Goal: Task Accomplishment & Management: Use online tool/utility

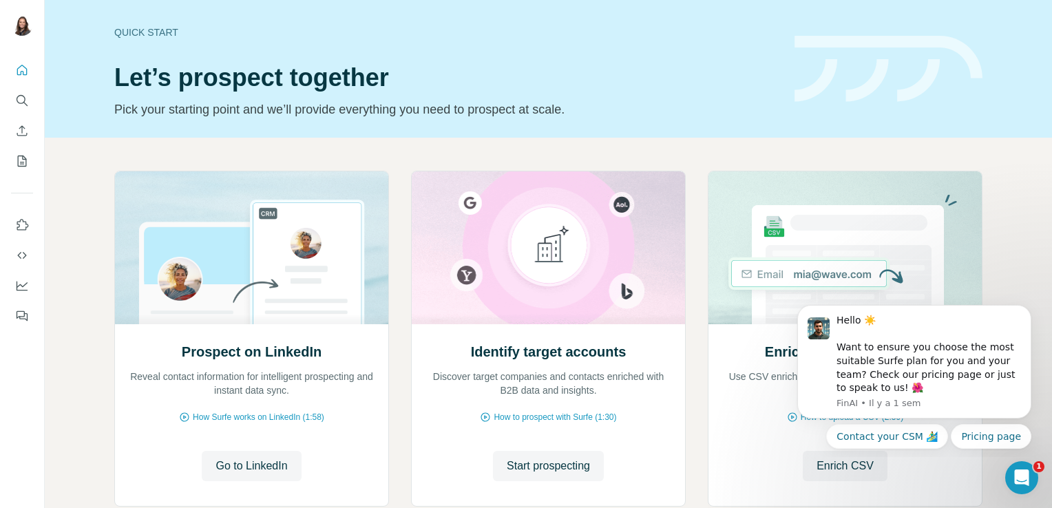
scroll to position [11, 0]
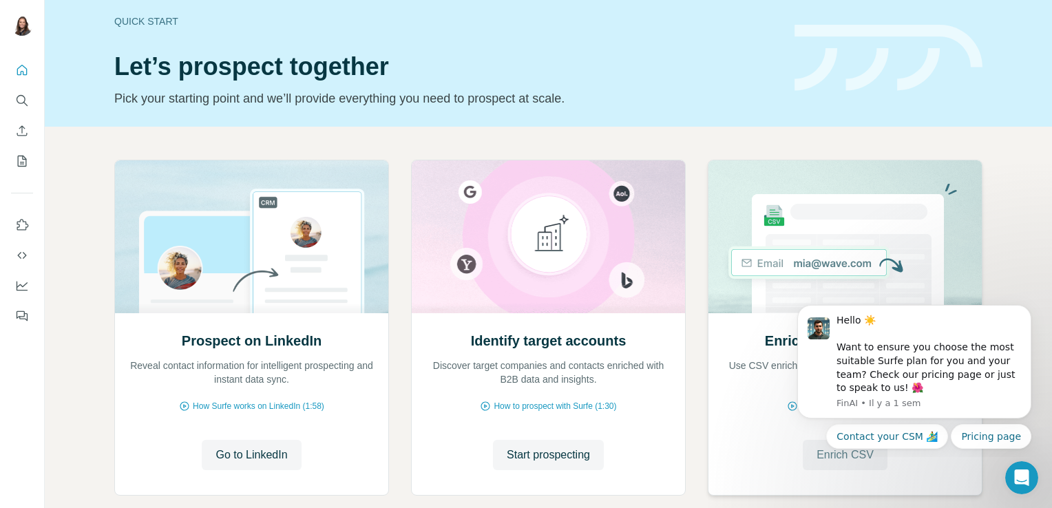
click at [849, 467] on button "Enrich CSV" at bounding box center [845, 455] width 85 height 30
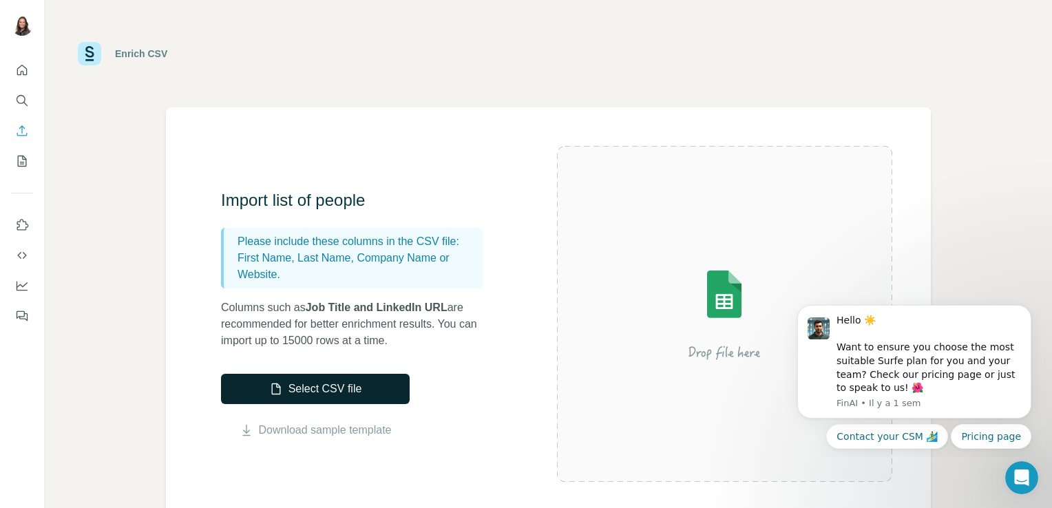
click at [306, 389] on button "Select CSV file" at bounding box center [315, 389] width 189 height 30
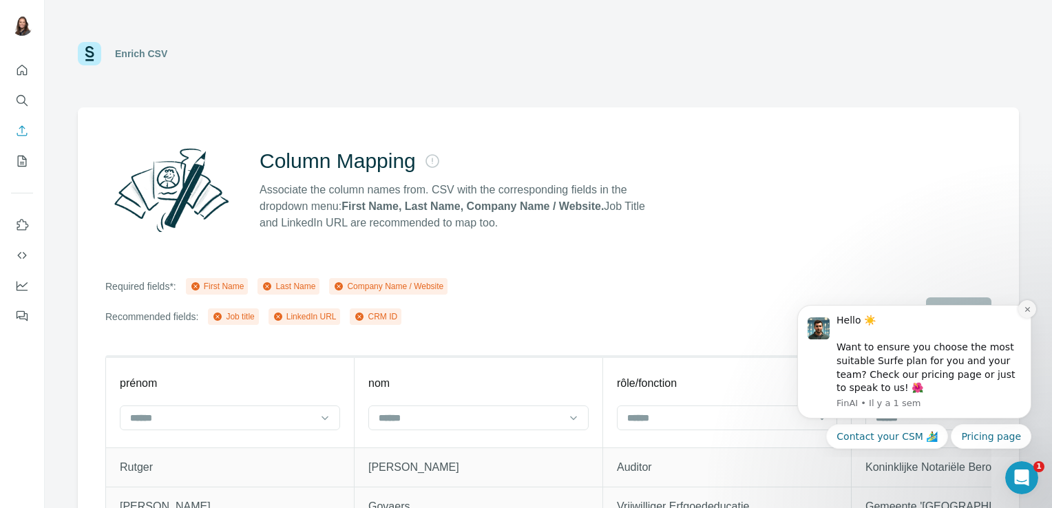
click at [1026, 313] on icon "Dismiss notification" at bounding box center [1028, 310] width 8 height 8
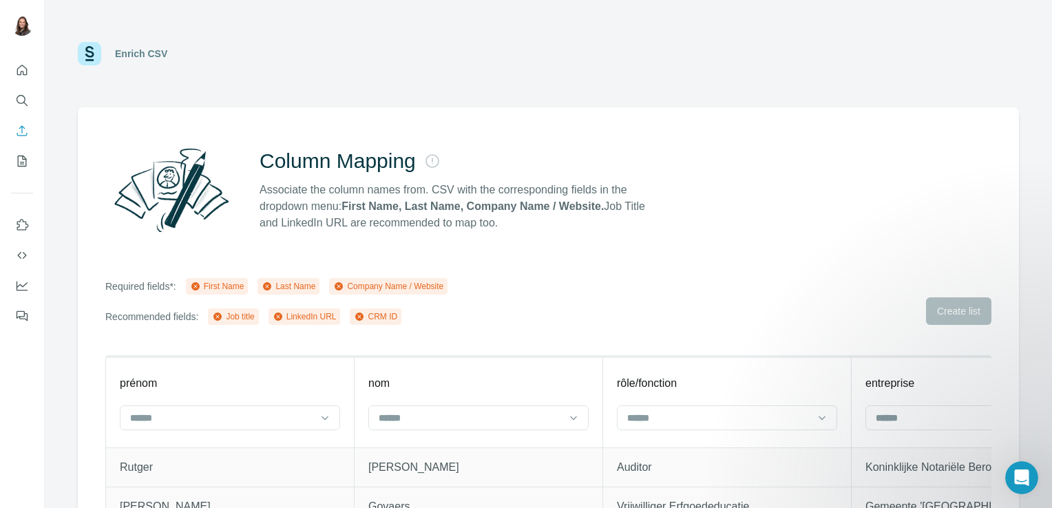
scroll to position [92, 0]
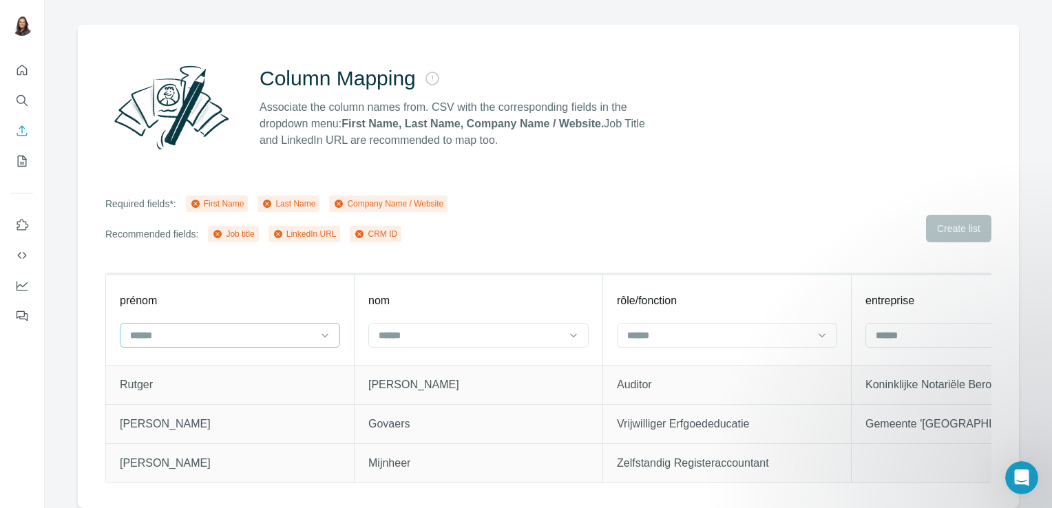
click at [239, 332] on input at bounding box center [222, 335] width 186 height 15
click at [157, 358] on p "First Name" at bounding box center [154, 357] width 47 height 14
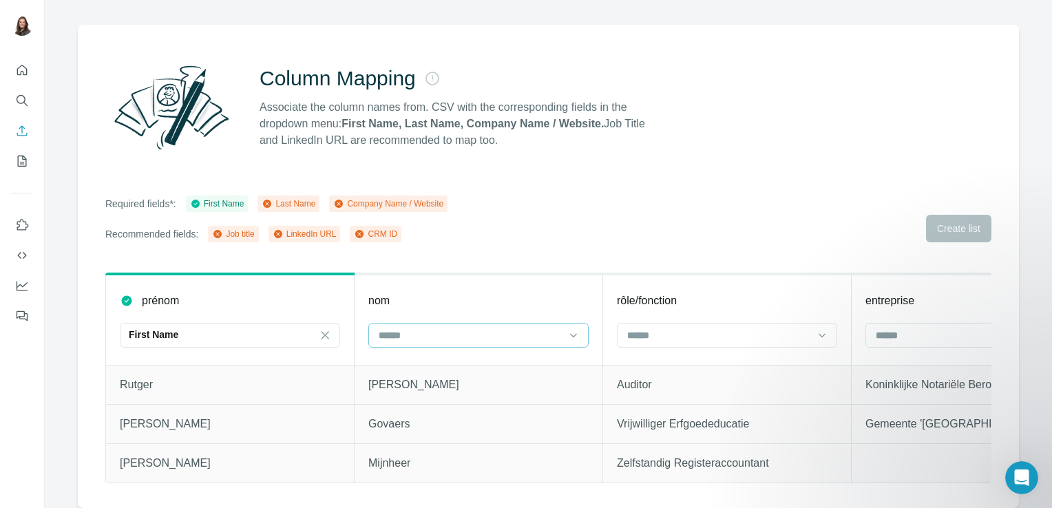
click at [384, 328] on input at bounding box center [470, 335] width 186 height 15
click at [403, 359] on p "Last Name" at bounding box center [402, 357] width 47 height 14
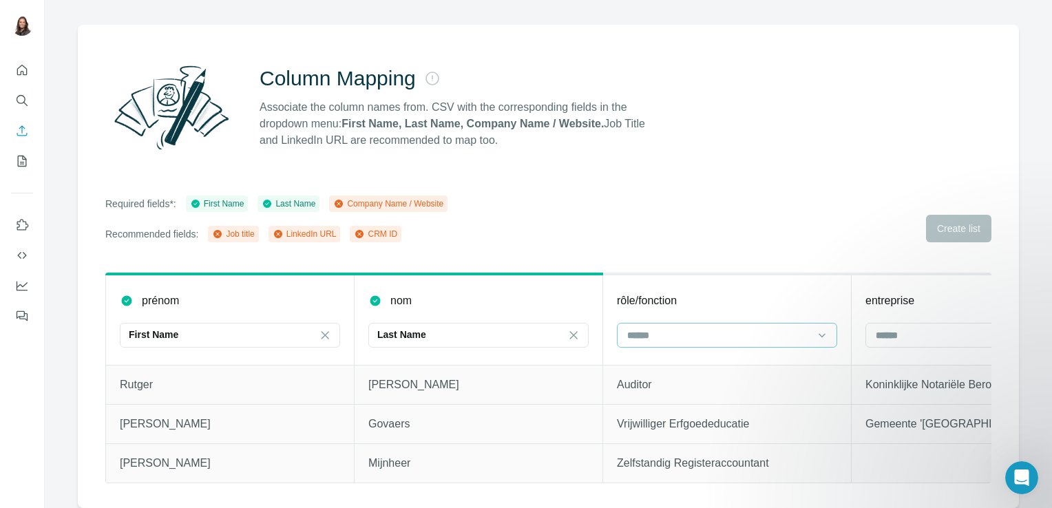
click at [656, 328] on input at bounding box center [719, 335] width 186 height 15
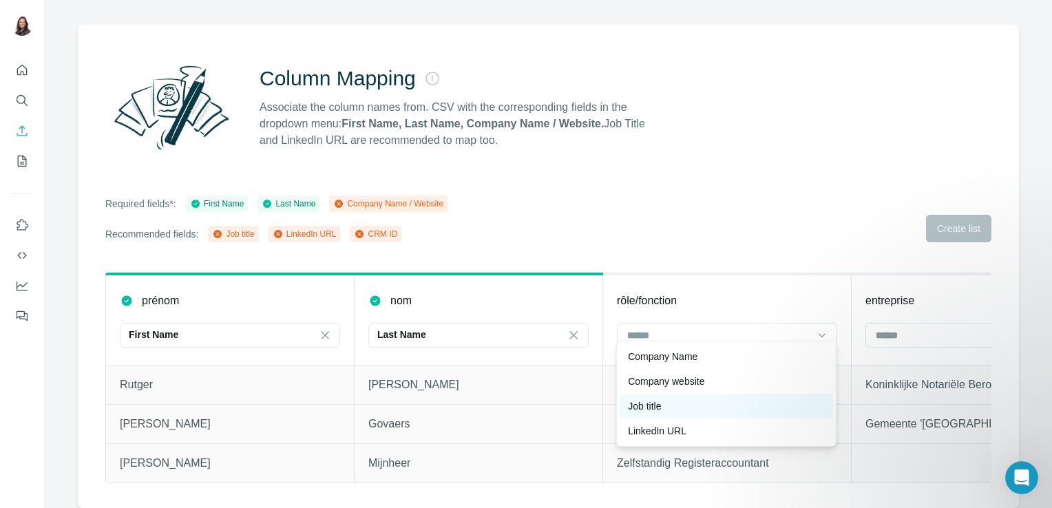
click at [661, 412] on p "Job title" at bounding box center [644, 406] width 33 height 14
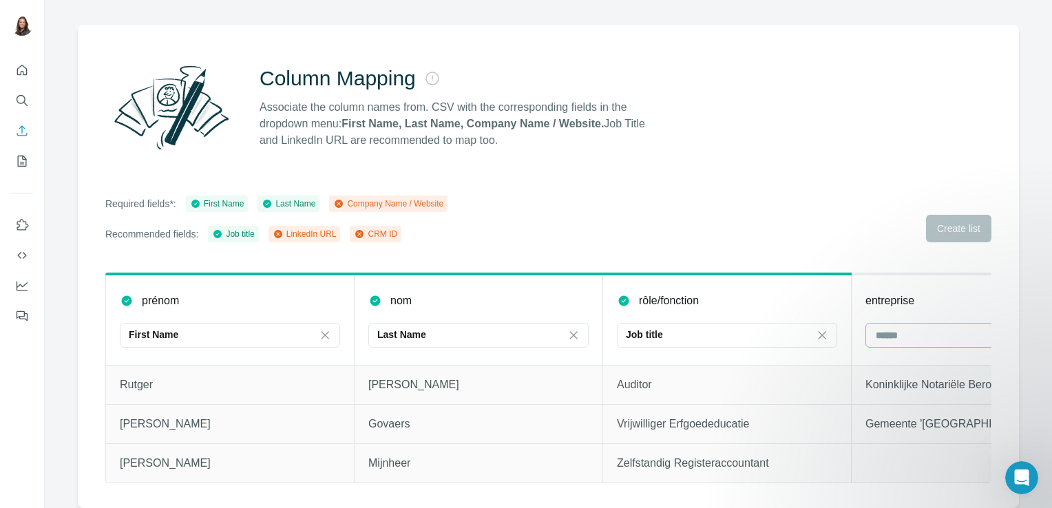
click at [920, 328] on input at bounding box center [967, 335] width 186 height 15
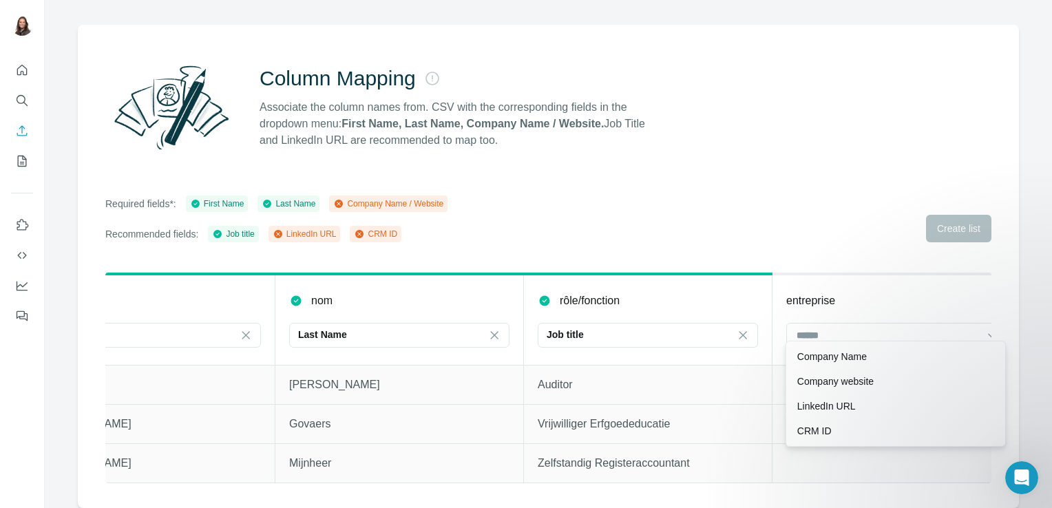
click at [806, 215] on div "Required fields*: First Name Last Name Company Name / Website Recommended field…" at bounding box center [548, 218] width 886 height 47
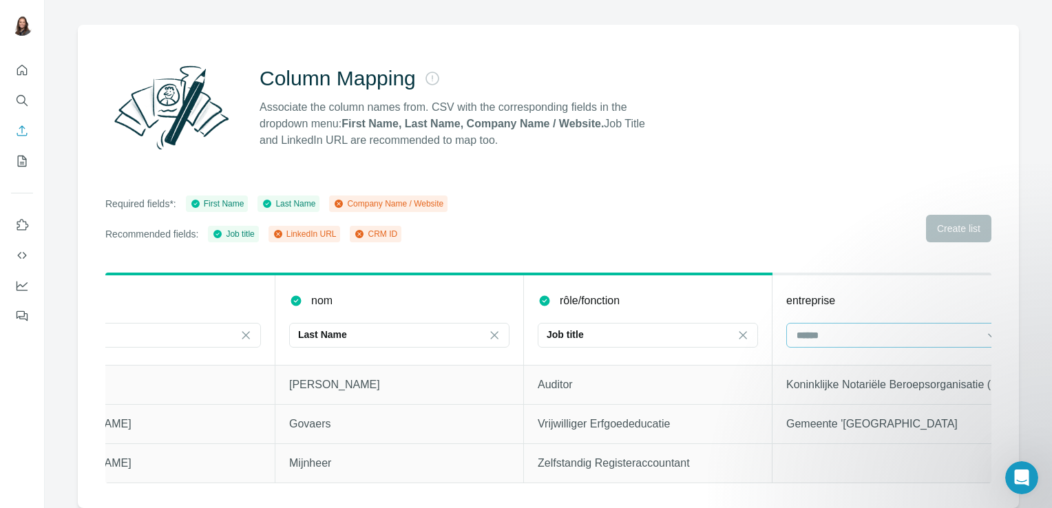
click at [821, 332] on input at bounding box center [888, 335] width 186 height 15
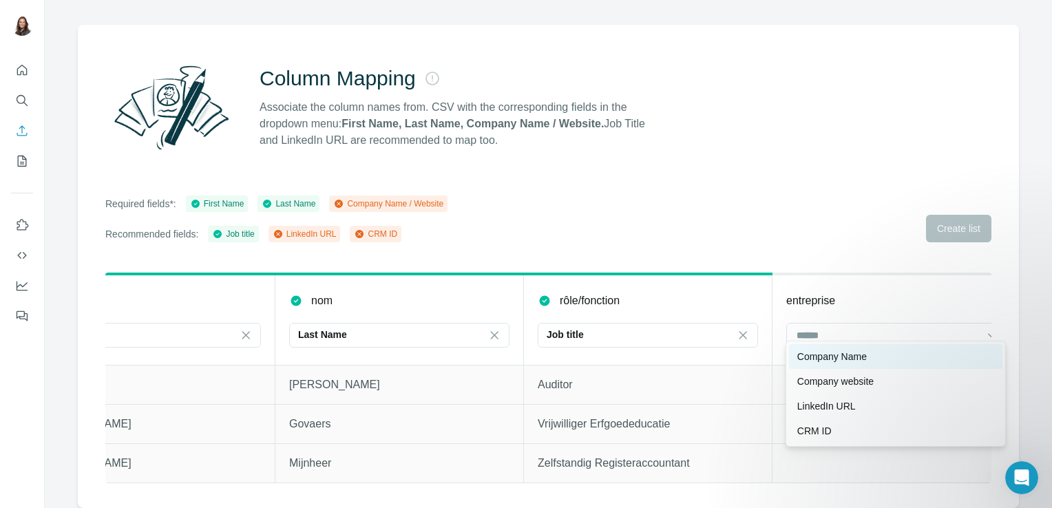
click at [812, 354] on p "Company Name" at bounding box center [832, 357] width 70 height 14
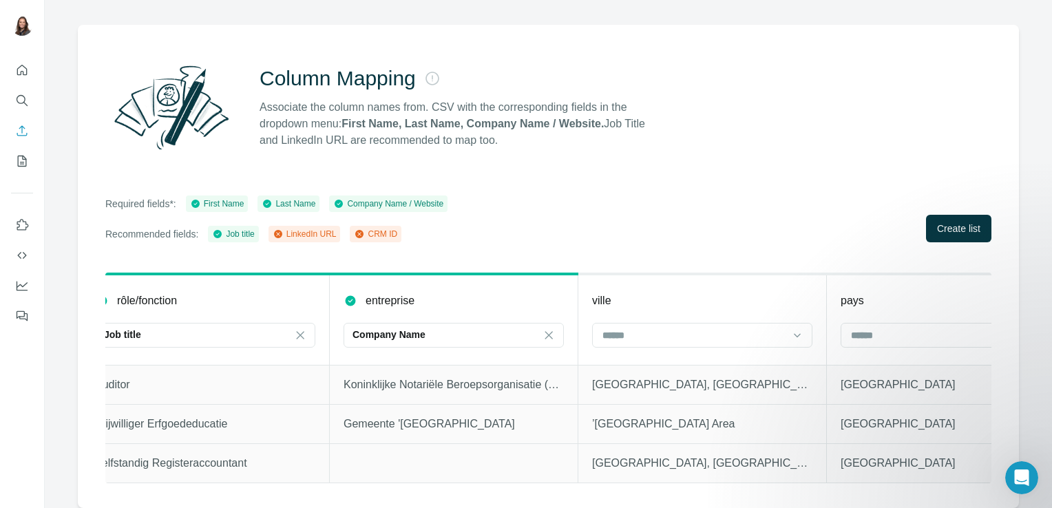
scroll to position [0, 523]
click at [687, 329] on input at bounding box center [693, 335] width 186 height 15
click at [645, 293] on div "ville" at bounding box center [701, 301] width 220 height 17
click at [653, 328] on input at bounding box center [693, 335] width 186 height 15
click at [699, 293] on div "ville" at bounding box center [701, 301] width 220 height 17
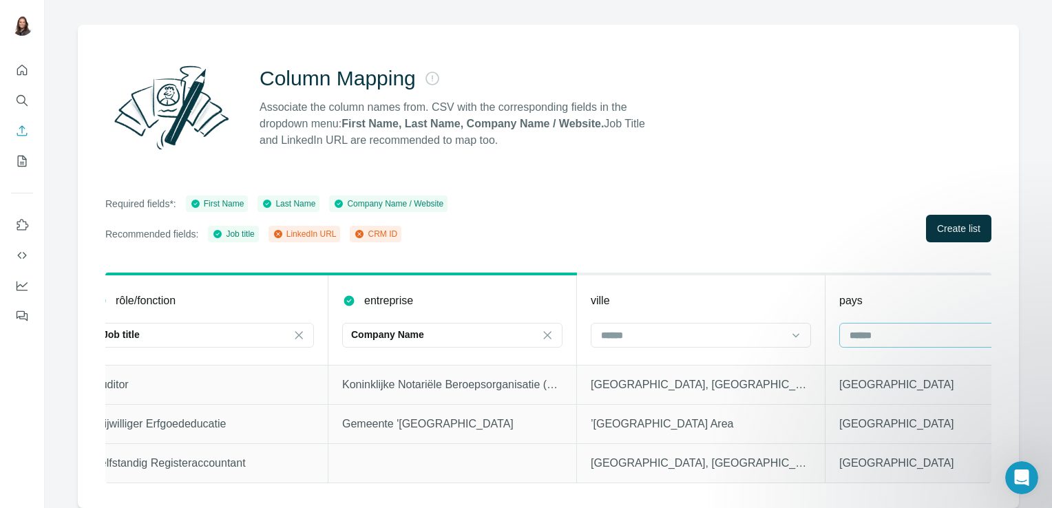
click at [858, 335] on div at bounding box center [941, 335] width 186 height 23
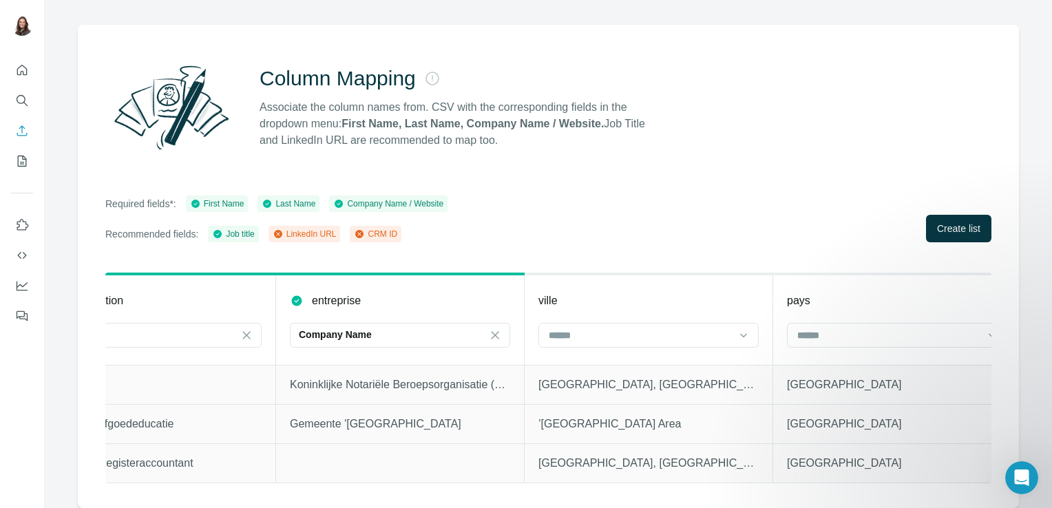
click at [735, 236] on div "Column Mapping Associate the column names from. CSV with the corresponding fiel…" at bounding box center [548, 266] width 941 height 483
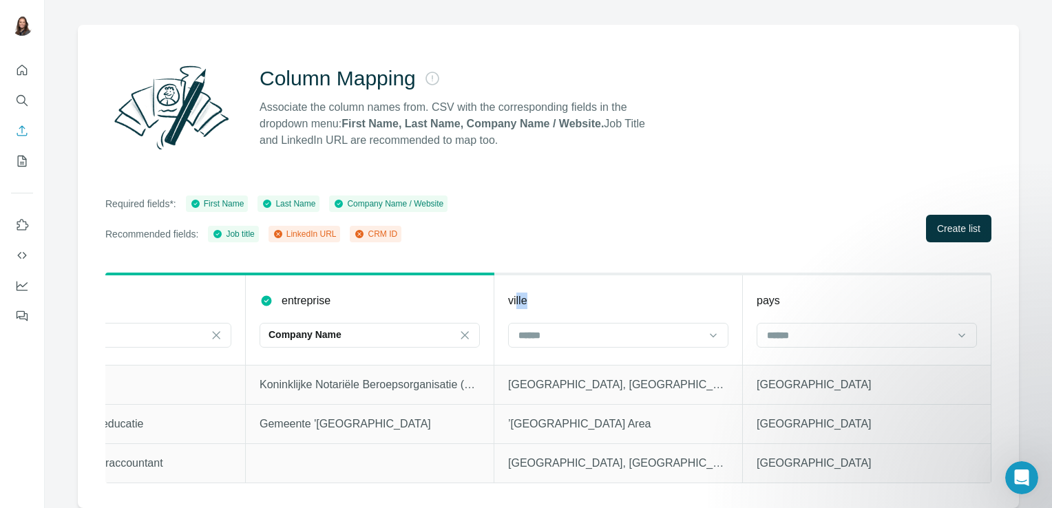
drag, startPoint x: 507, startPoint y: 296, endPoint x: 529, endPoint y: 293, distance: 22.3
click at [529, 293] on div "ville" at bounding box center [618, 301] width 220 height 17
drag, startPoint x: 738, startPoint y: 285, endPoint x: 807, endPoint y: 297, distance: 69.9
click at [807, 297] on th "pays" at bounding box center [867, 319] width 248 height 91
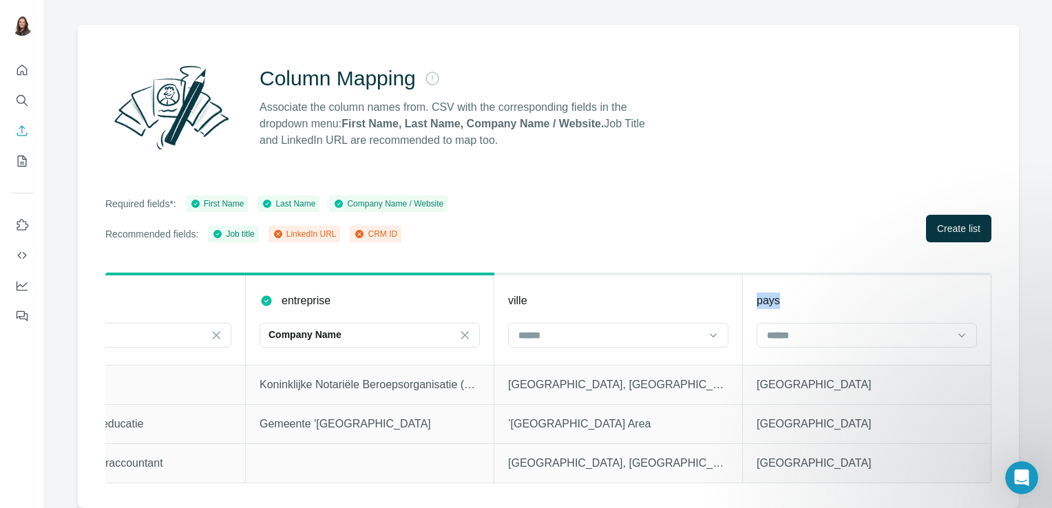
drag, startPoint x: 807, startPoint y: 297, endPoint x: 931, endPoint y: 283, distance: 124.7
click at [931, 293] on div "pays" at bounding box center [867, 301] width 220 height 17
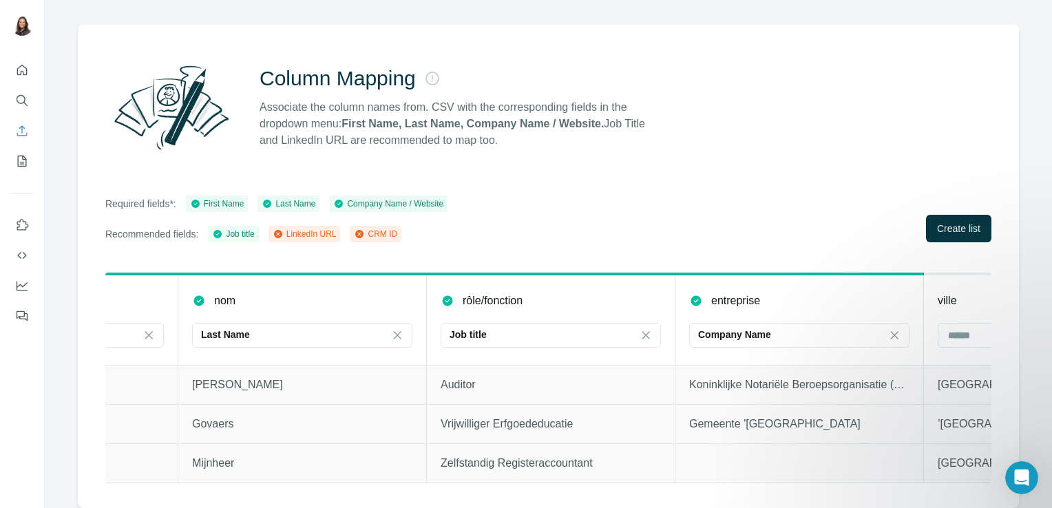
scroll to position [0, 0]
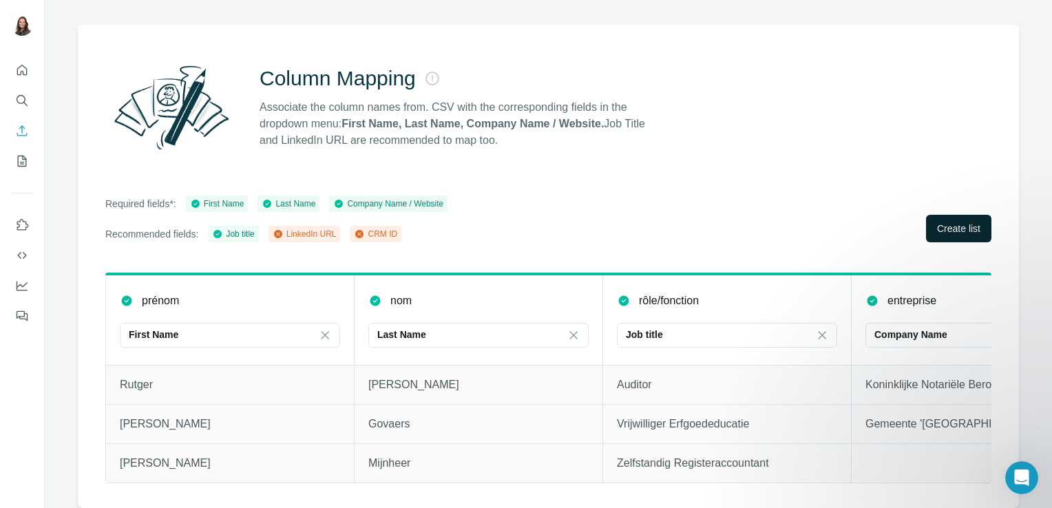
click at [937, 224] on span "Create list" at bounding box center [958, 229] width 43 height 14
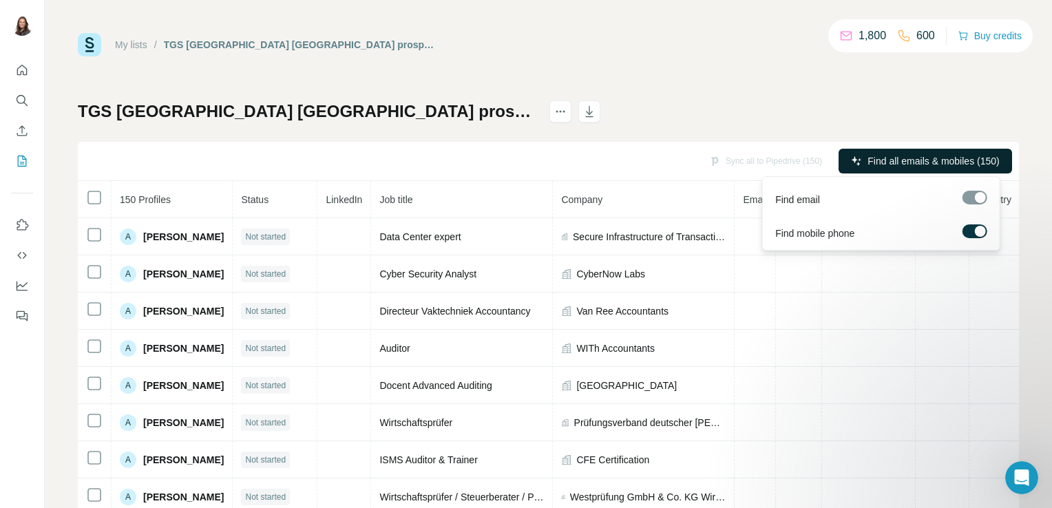
click at [876, 162] on span "Find all emails & mobiles (150)" at bounding box center [932, 161] width 131 height 14
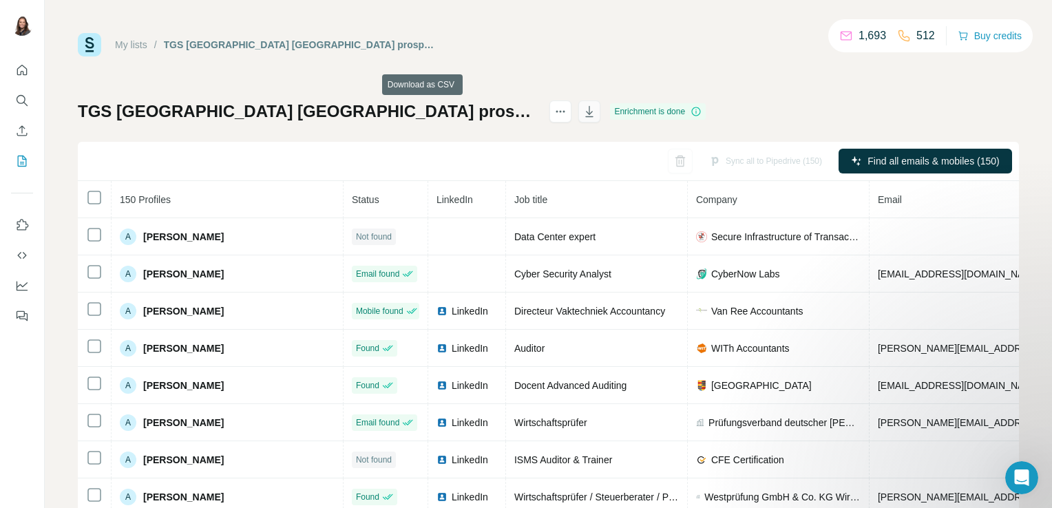
click at [582, 112] on icon "button" at bounding box center [589, 112] width 14 height 14
click at [531, 52] on div "My lists / TGS [GEOGRAPHIC_DATA] [GEOGRAPHIC_DATA] prospects 1,693 512 Buy cred…" at bounding box center [548, 44] width 941 height 23
click at [553, 112] on icon "actions" at bounding box center [560, 112] width 14 height 14
click at [586, 112] on icon "button" at bounding box center [589, 113] width 7 height 4
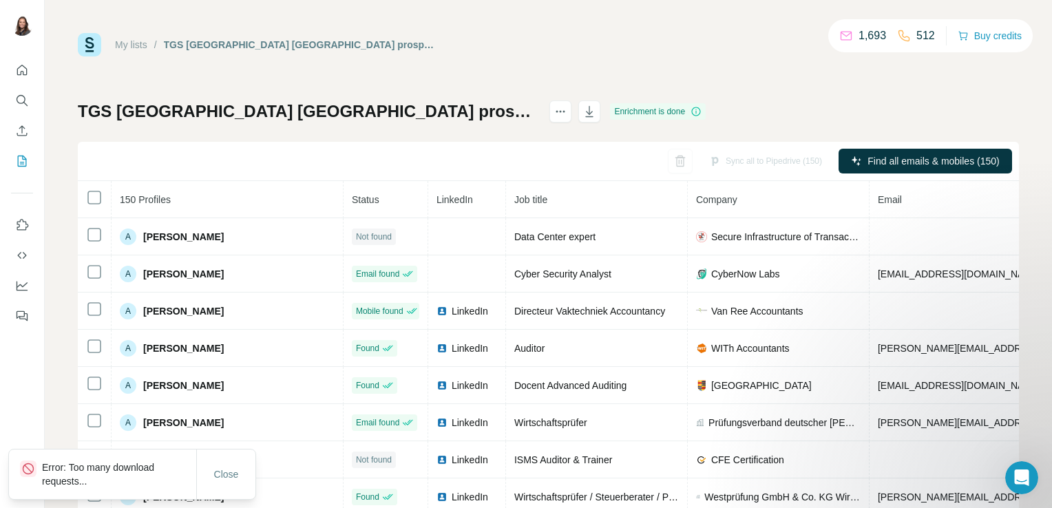
click at [673, 117] on div "TGS [GEOGRAPHIC_DATA] [GEOGRAPHIC_DATA] prospects Enrichment is done Sync all t…" at bounding box center [548, 323] width 941 height 444
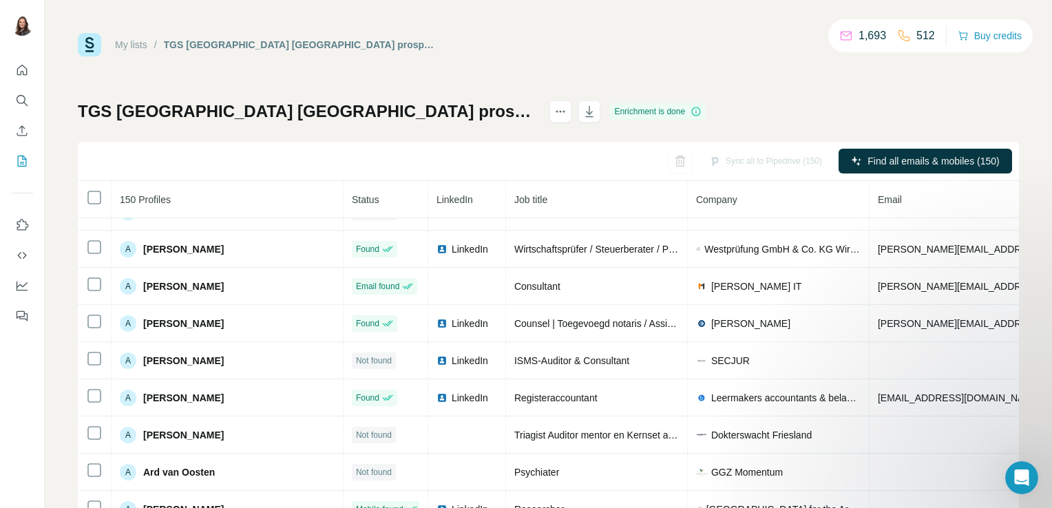
scroll to position [379, 0]
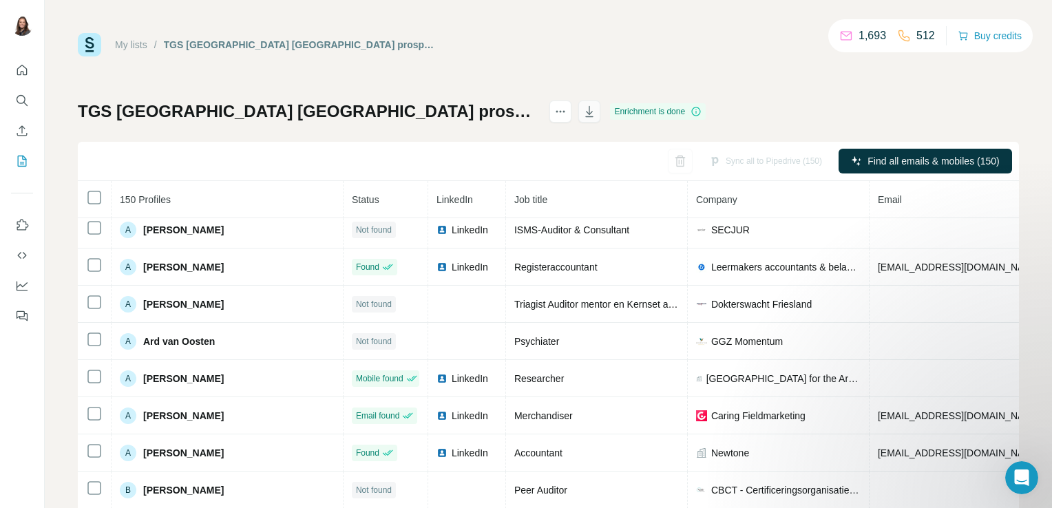
click at [578, 120] on button "button" at bounding box center [589, 112] width 22 height 22
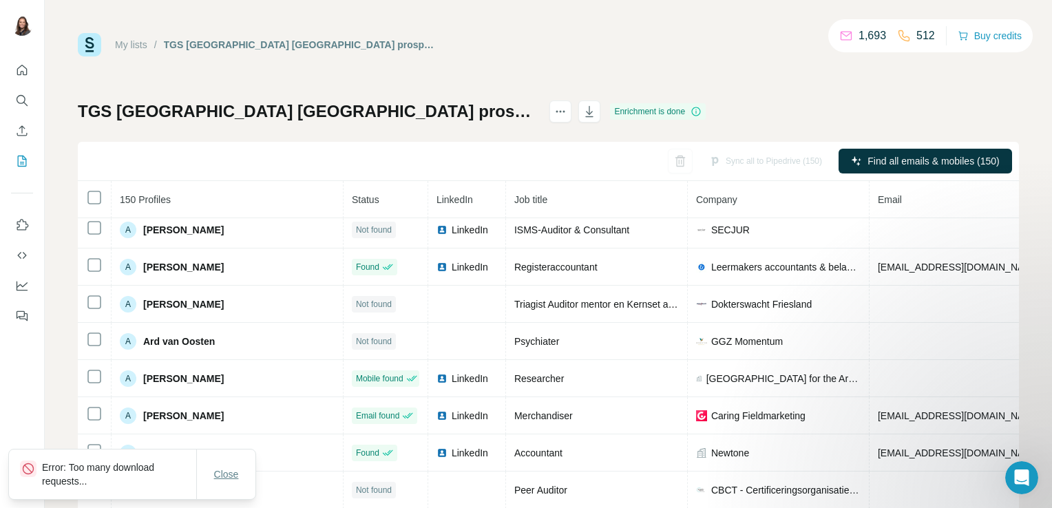
click at [217, 480] on span "Close" at bounding box center [226, 474] width 25 height 14
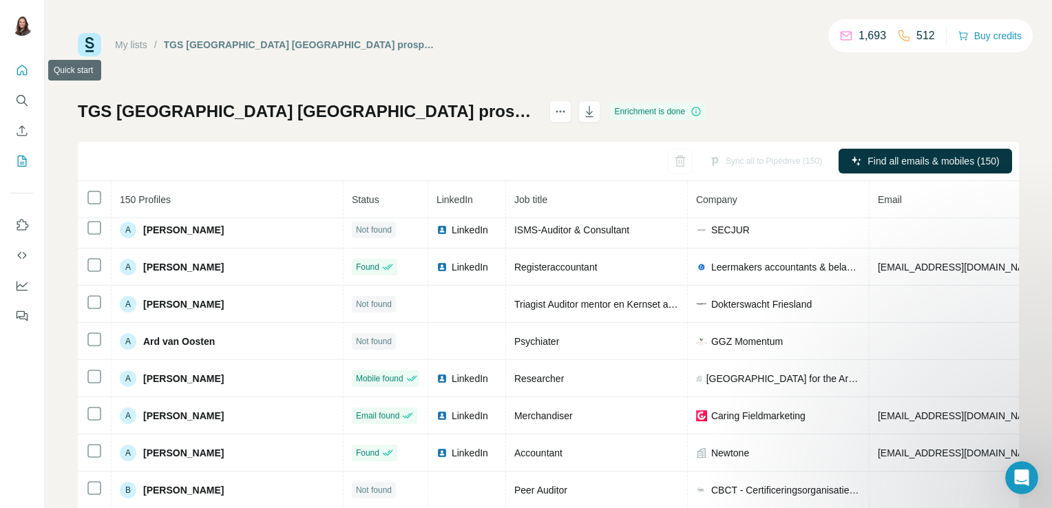
click at [25, 70] on icon "Quick start" at bounding box center [22, 70] width 14 height 14
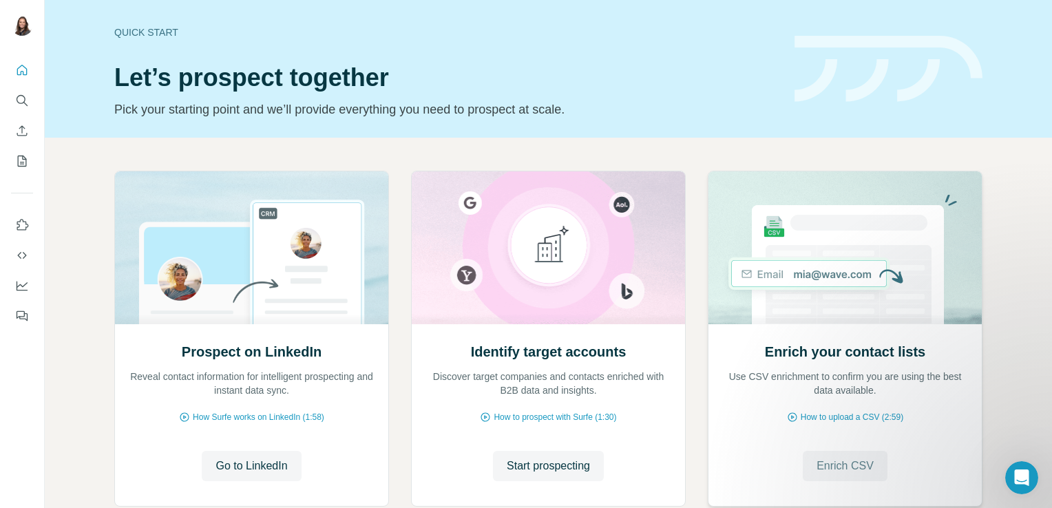
click at [853, 463] on span "Enrich CSV" at bounding box center [844, 466] width 57 height 17
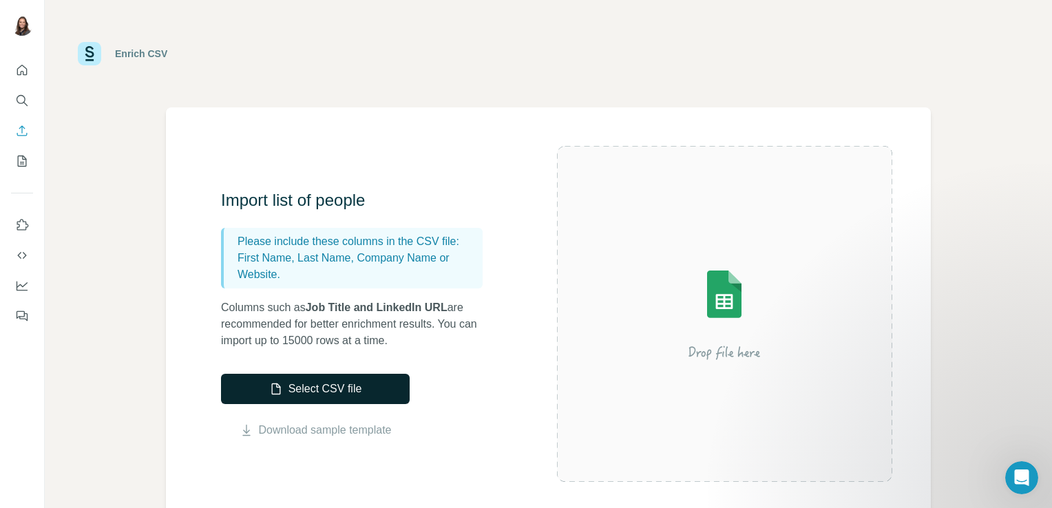
click at [291, 383] on button "Select CSV file" at bounding box center [315, 389] width 189 height 30
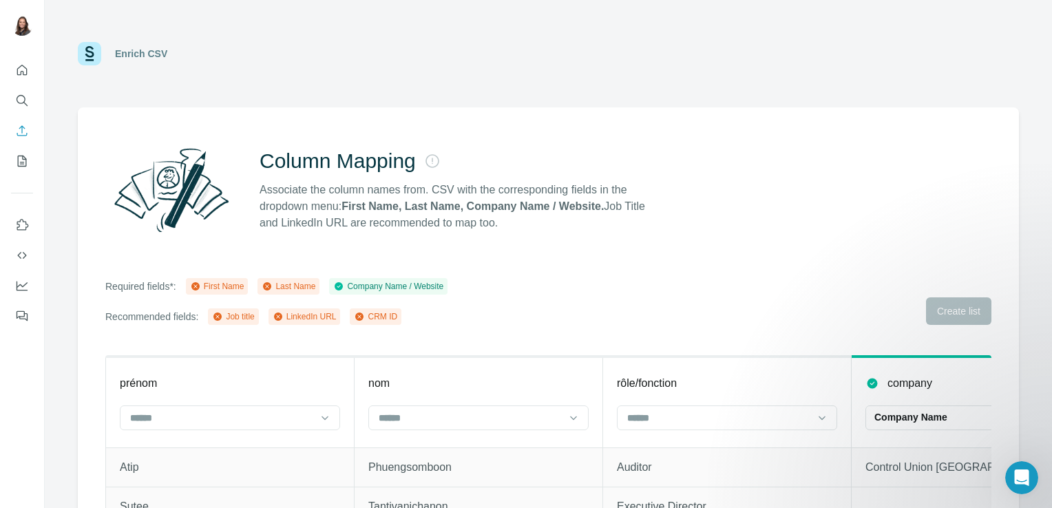
scroll to position [92, 0]
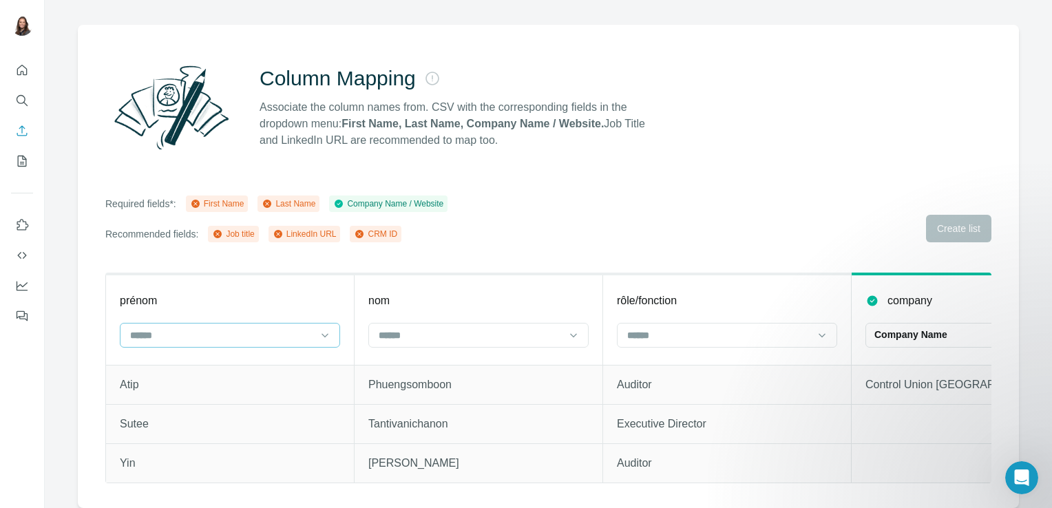
click at [196, 329] on input at bounding box center [222, 335] width 186 height 15
click at [195, 354] on div "First Name" at bounding box center [229, 357] width 197 height 14
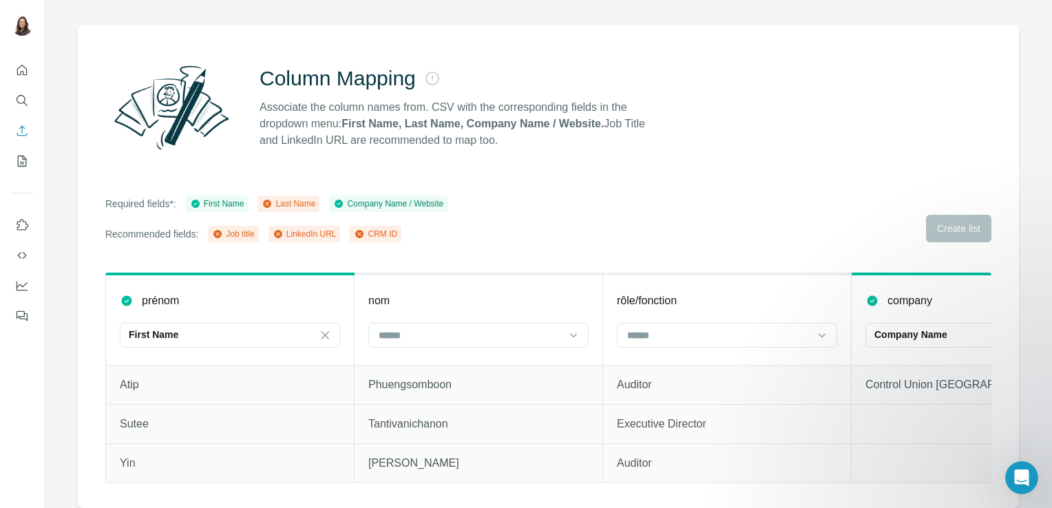
click at [366, 330] on th "nom" at bounding box center [479, 319] width 248 height 91
click at [388, 329] on input at bounding box center [470, 335] width 186 height 15
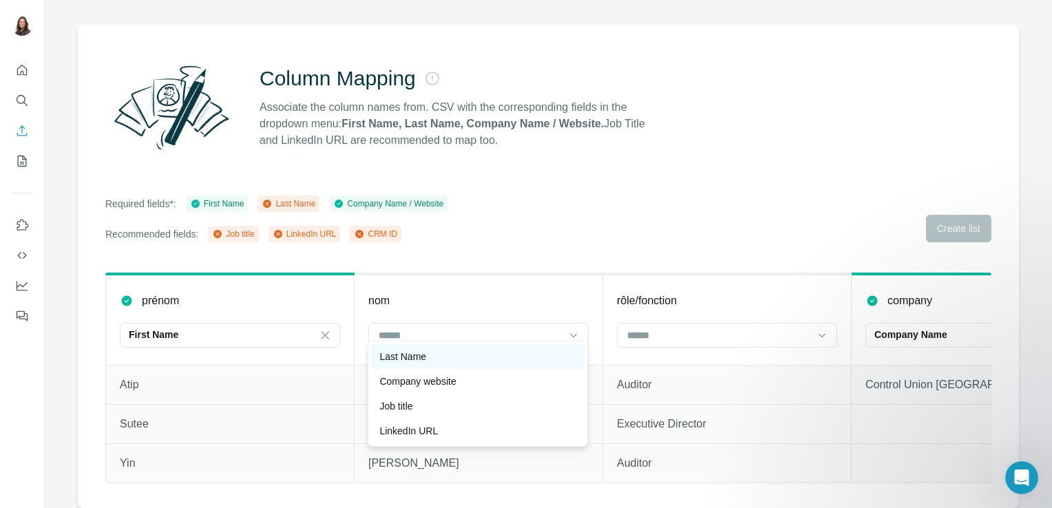
click at [421, 357] on p "Last Name" at bounding box center [402, 357] width 47 height 14
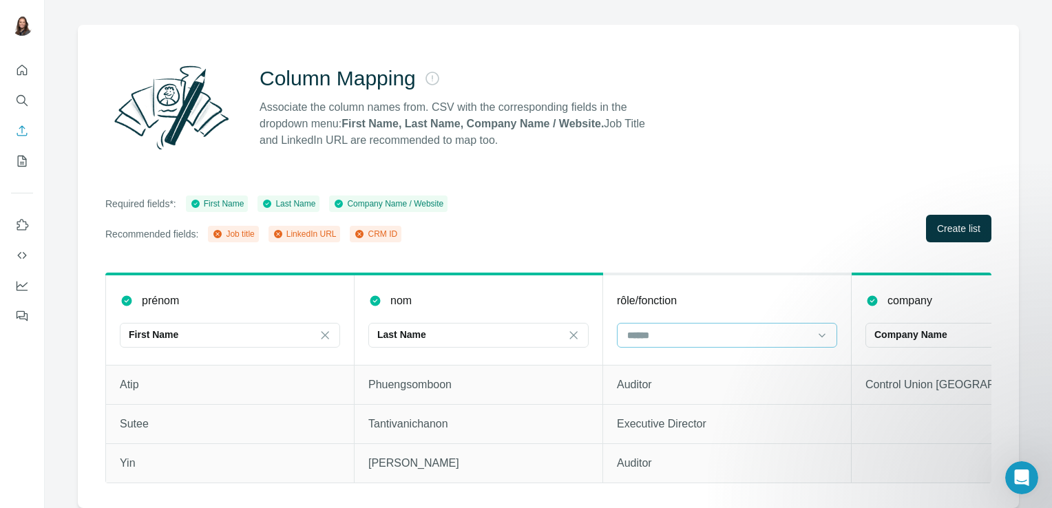
click at [702, 337] on div at bounding box center [727, 335] width 220 height 25
click at [688, 377] on div "Job title" at bounding box center [726, 381] width 197 height 14
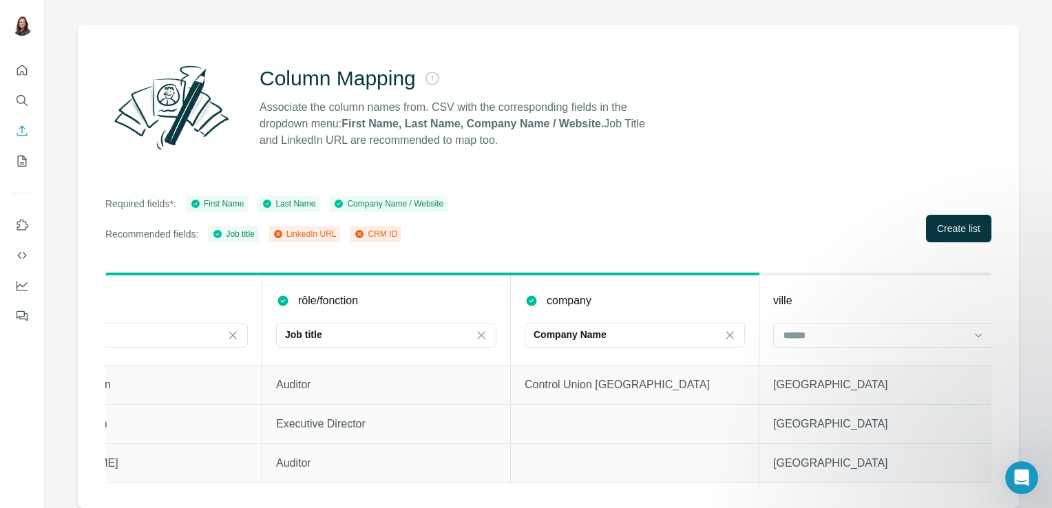
scroll to position [0, 341]
click at [799, 334] on div at bounding box center [874, 335] width 186 height 23
click at [799, 220] on div "Required fields*: First Name Last Name Company Name / Website Recommended field…" at bounding box center [548, 218] width 886 height 47
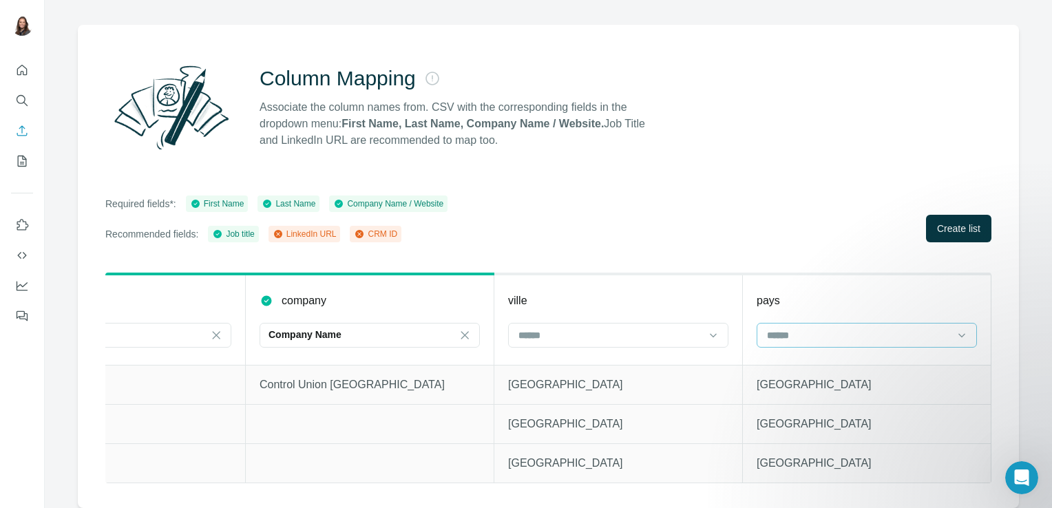
click at [790, 328] on input at bounding box center [858, 335] width 186 height 15
click at [942, 222] on span "Create list" at bounding box center [958, 229] width 43 height 14
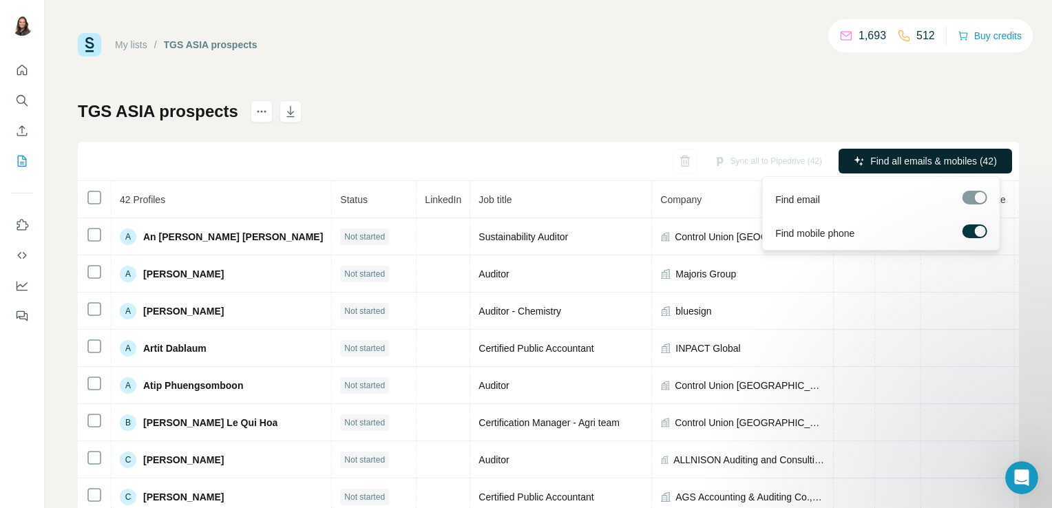
click at [924, 160] on span "Find all emails & mobiles (42)" at bounding box center [933, 161] width 127 height 14
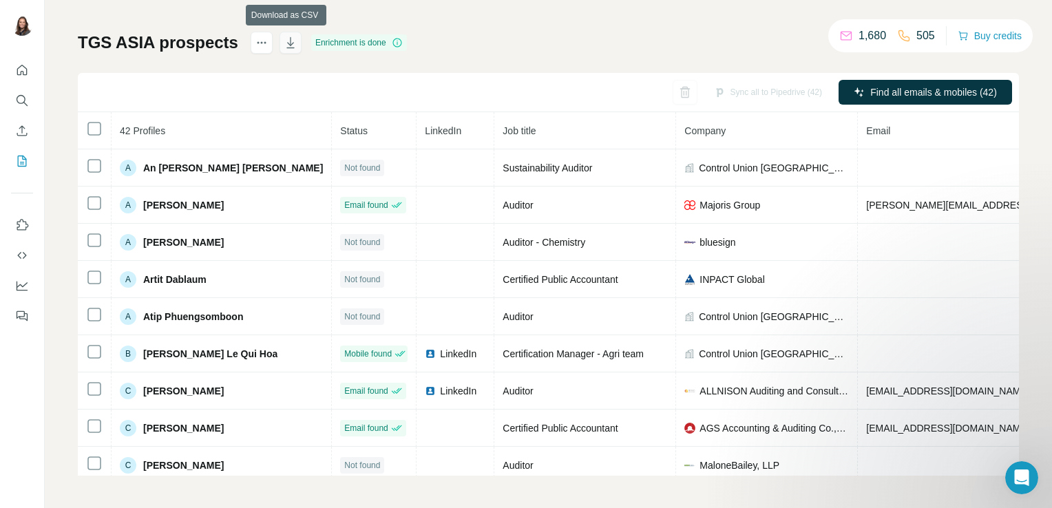
click at [288, 44] on icon "button" at bounding box center [291, 43] width 14 height 14
click at [24, 68] on icon "Quick start" at bounding box center [22, 70] width 14 height 14
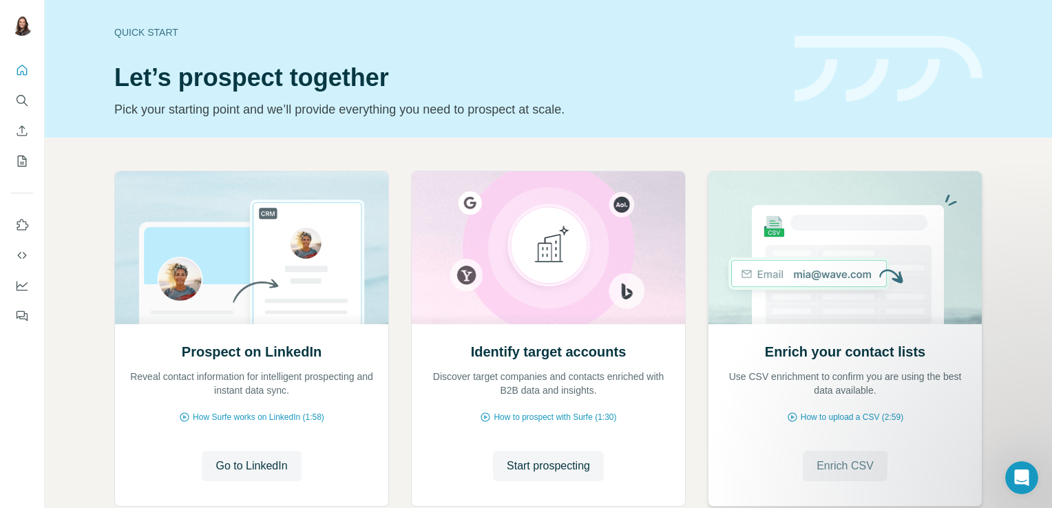
click at [831, 462] on span "Enrich CSV" at bounding box center [844, 466] width 57 height 17
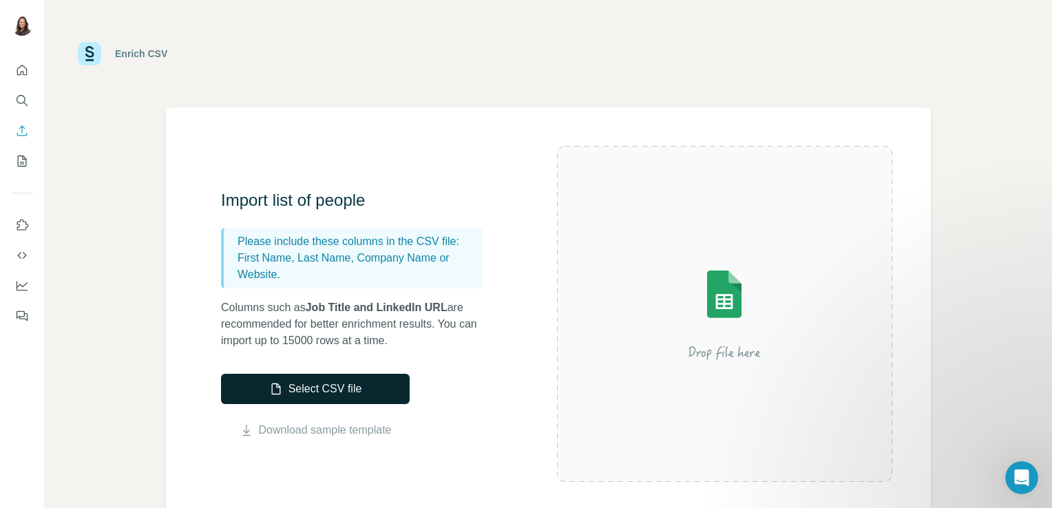
click at [317, 388] on button "Select CSV file" at bounding box center [315, 389] width 189 height 30
click at [310, 405] on div "Select CSV file Download sample template" at bounding box center [315, 406] width 189 height 65
click at [322, 392] on button "Select CSV file" at bounding box center [315, 389] width 189 height 30
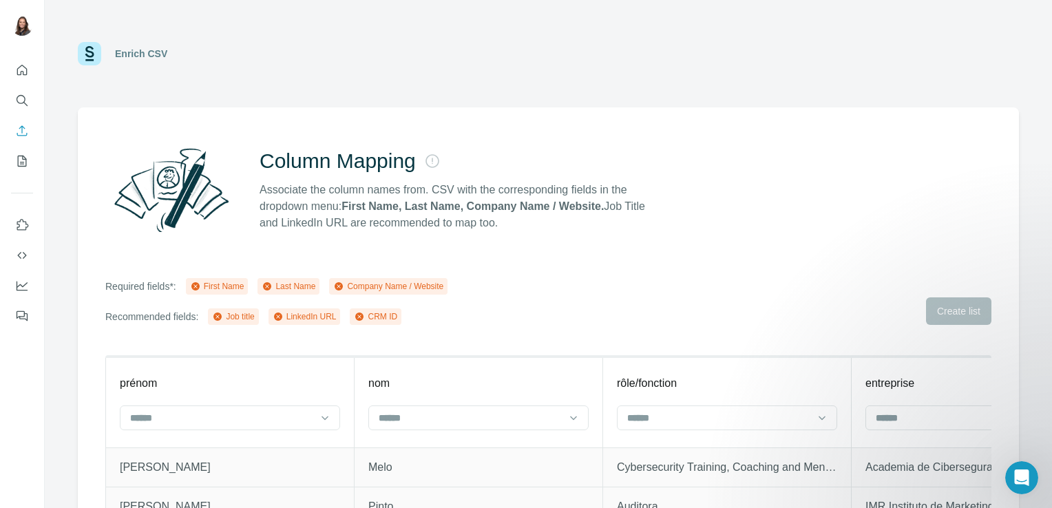
scroll to position [92, 0]
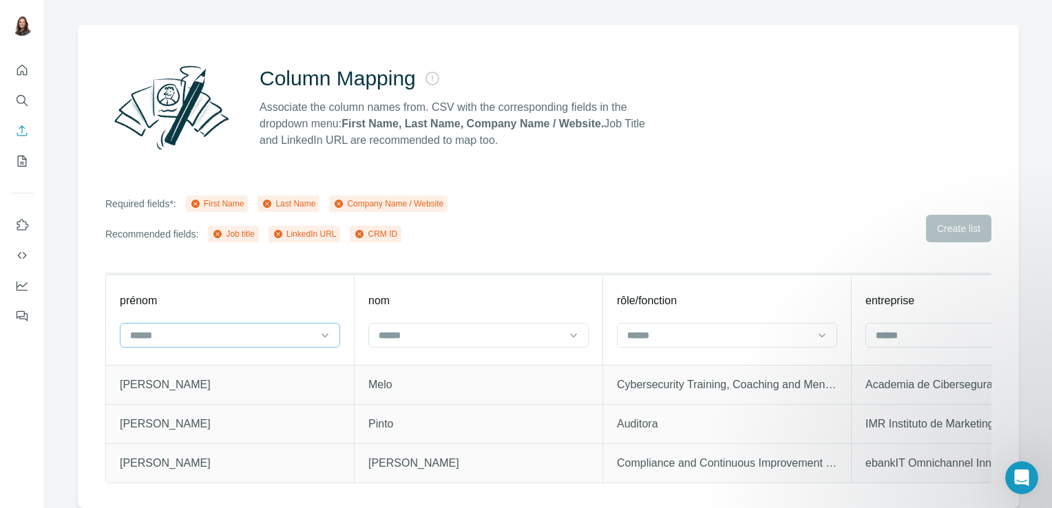
click at [164, 335] on div at bounding box center [222, 335] width 186 height 23
click at [172, 359] on p "First Name" at bounding box center [154, 357] width 47 height 14
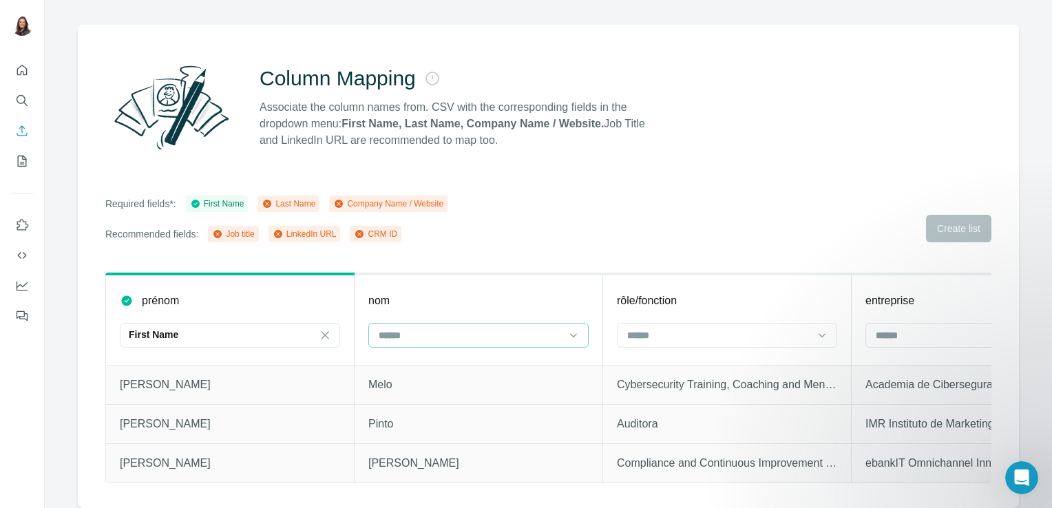
click at [404, 332] on input at bounding box center [470, 335] width 186 height 15
click at [422, 359] on p "Last Name" at bounding box center [402, 357] width 47 height 14
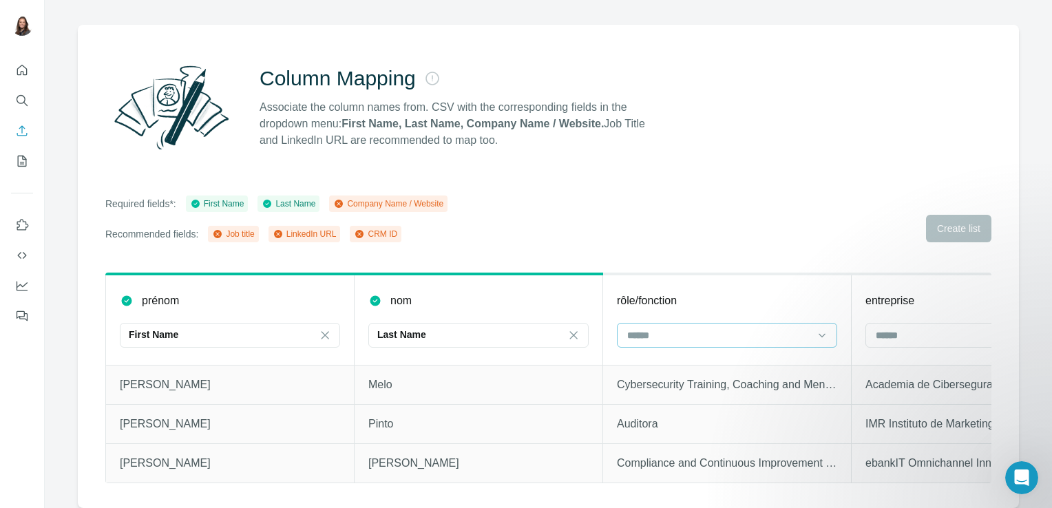
click at [651, 324] on div at bounding box center [719, 335] width 186 height 23
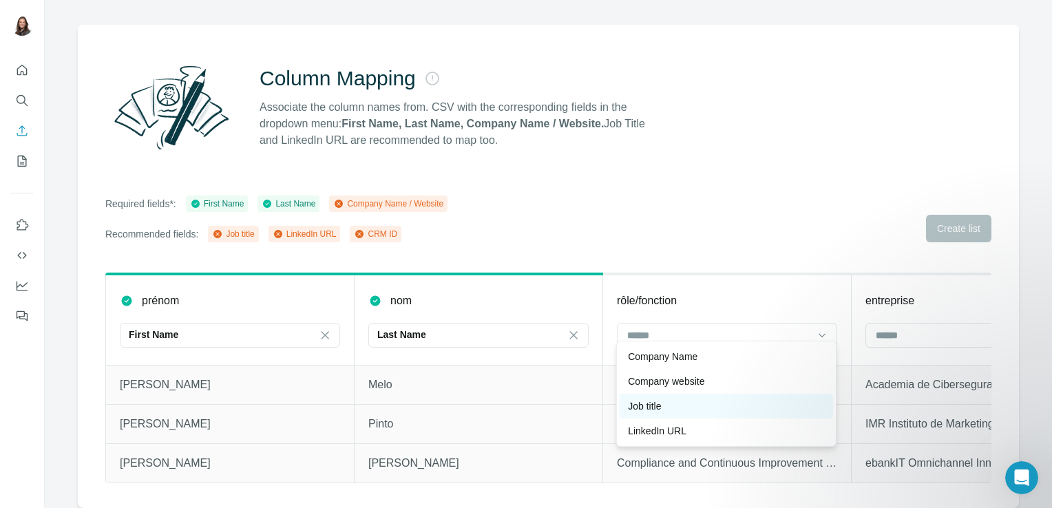
click at [655, 398] on div "Job title" at bounding box center [726, 406] width 213 height 25
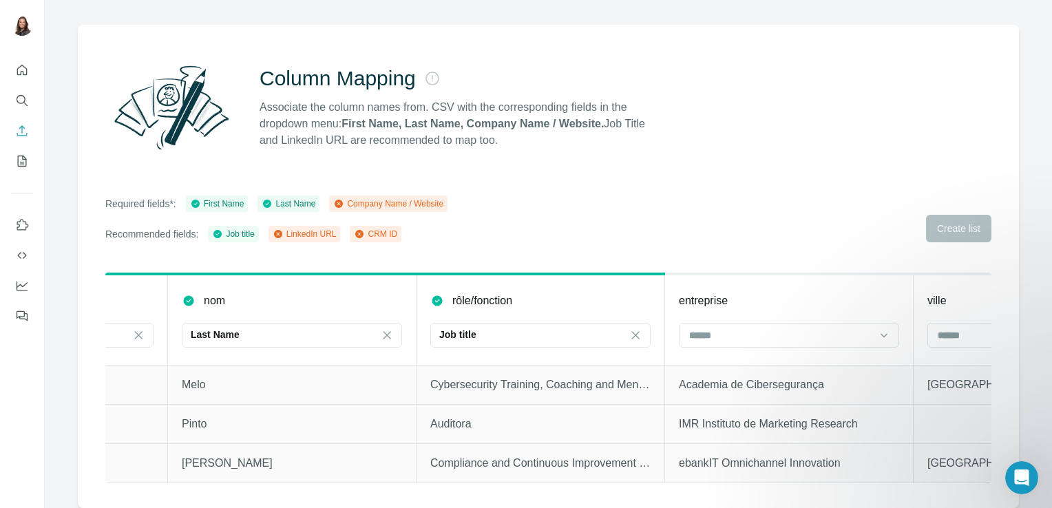
scroll to position [0, 198]
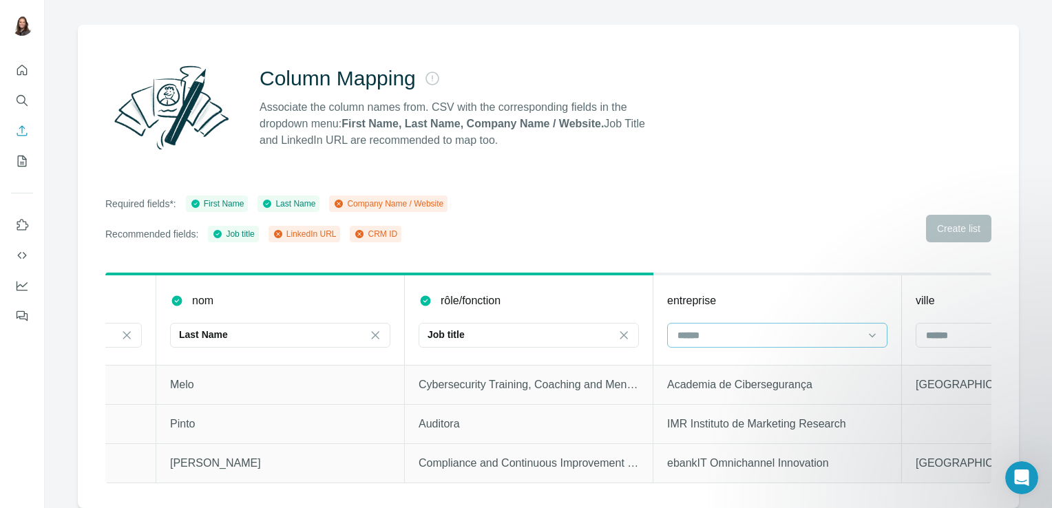
click at [778, 328] on input at bounding box center [769, 335] width 186 height 15
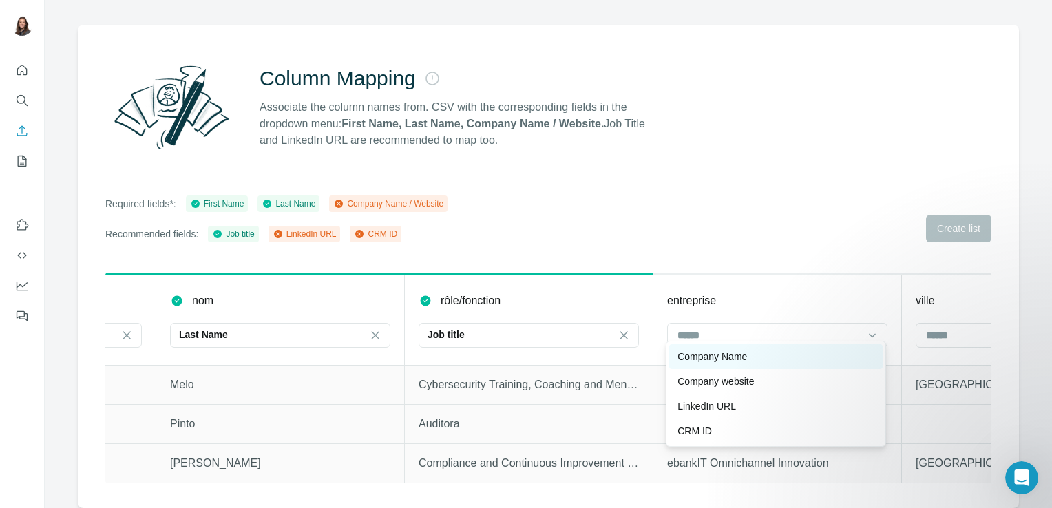
click at [743, 355] on p "Company Name" at bounding box center [712, 357] width 70 height 14
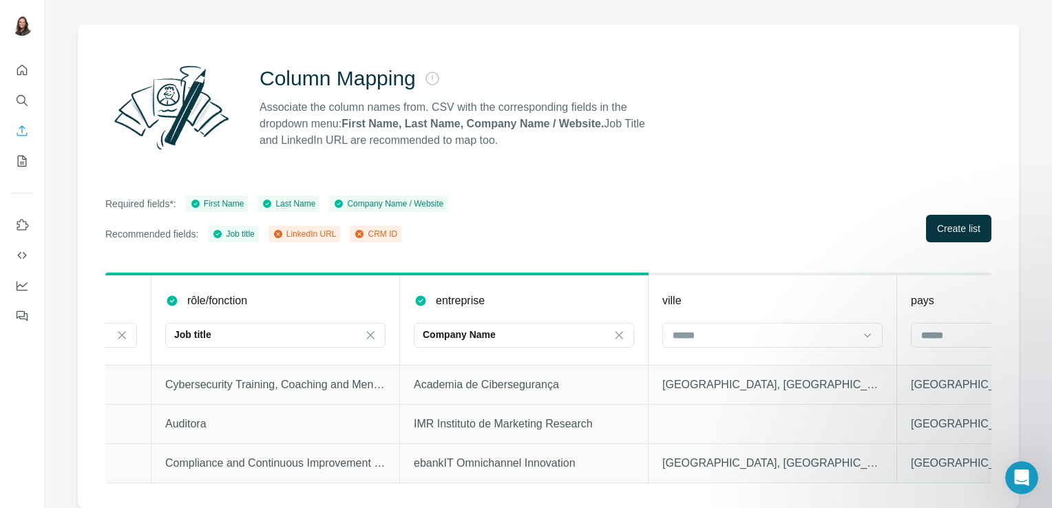
scroll to position [0, 464]
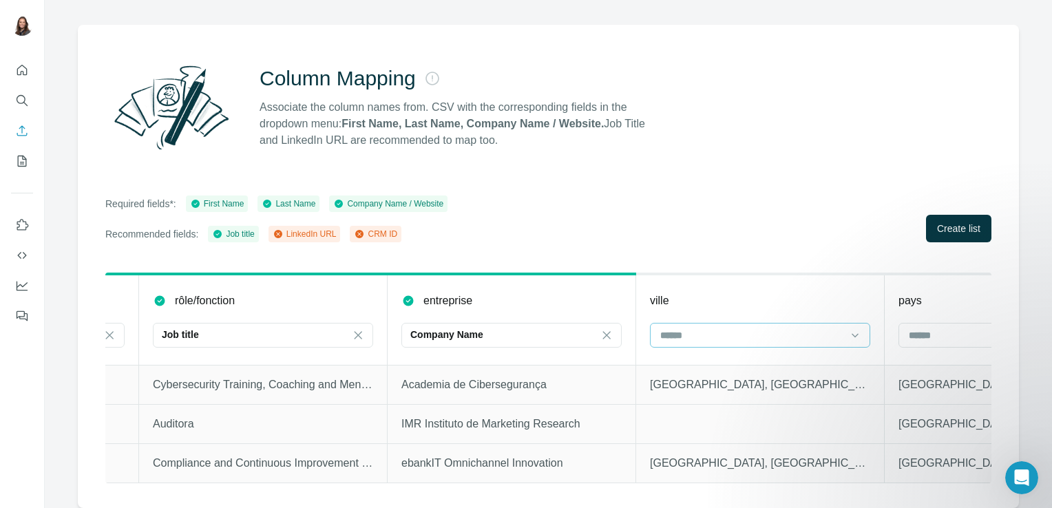
click at [739, 324] on div at bounding box center [752, 335] width 186 height 23
click at [739, 328] on input at bounding box center [752, 335] width 186 height 15
click at [953, 226] on button "Create list" at bounding box center [958, 229] width 65 height 28
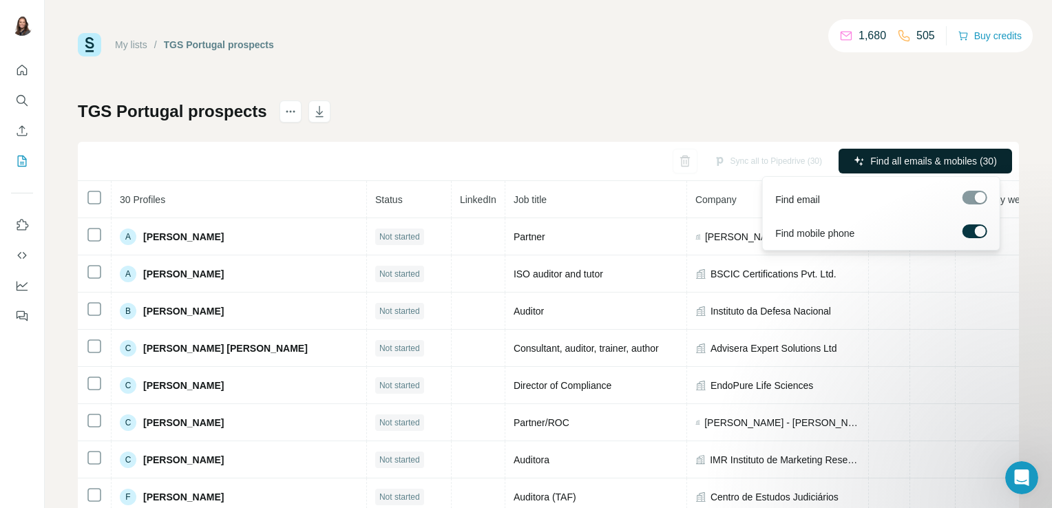
click at [878, 162] on span "Find all emails & mobiles (30)" at bounding box center [933, 161] width 127 height 14
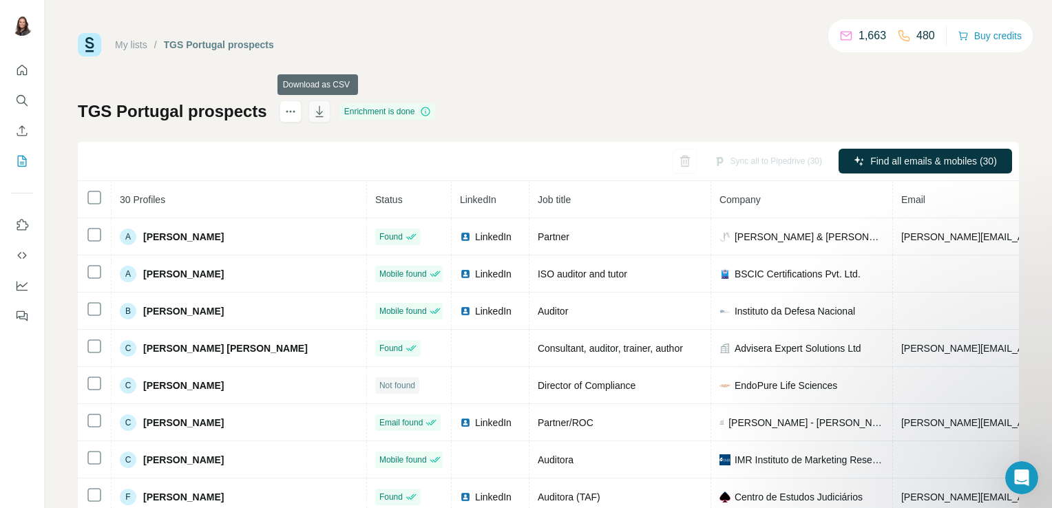
click at [317, 114] on icon "button" at bounding box center [320, 112] width 14 height 14
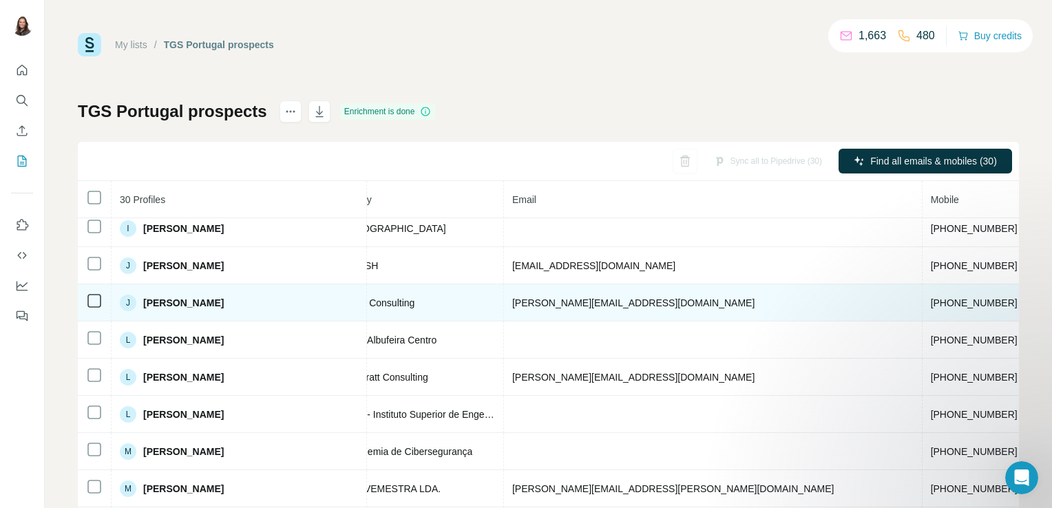
scroll to position [0, 389]
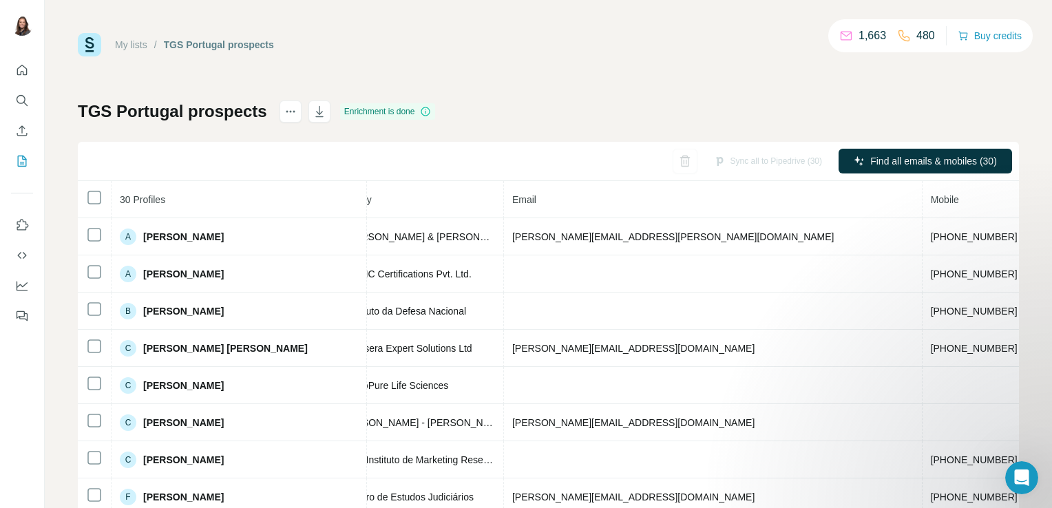
click at [391, 64] on div "My lists / TGS Portugal prospects 1,663 480 Buy credits TGS Portugal prospects …" at bounding box center [548, 288] width 941 height 511
click at [25, 70] on icon "Quick start" at bounding box center [22, 70] width 14 height 14
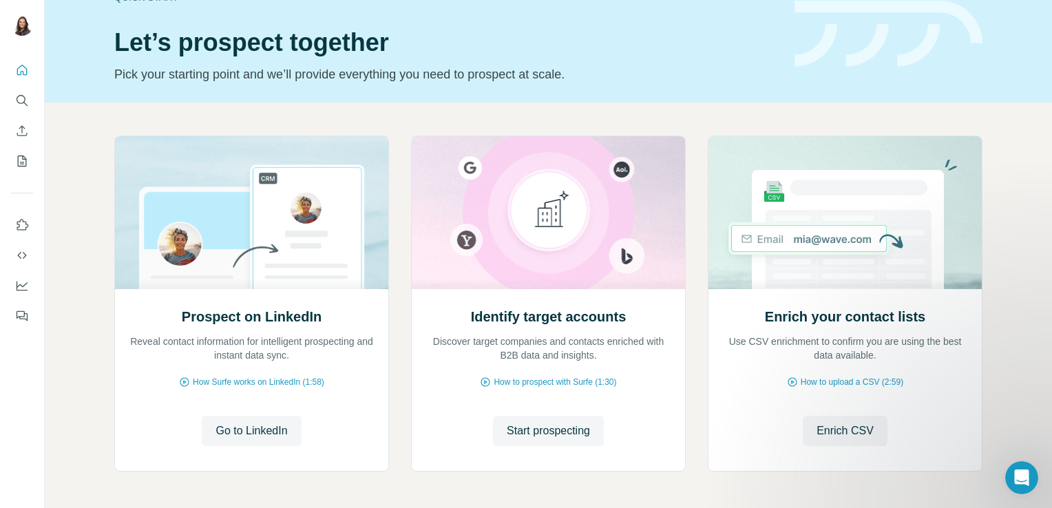
scroll to position [36, 0]
click at [256, 430] on span "Go to LinkedIn" at bounding box center [251, 430] width 72 height 17
